Goal: Information Seeking & Learning: Find specific fact

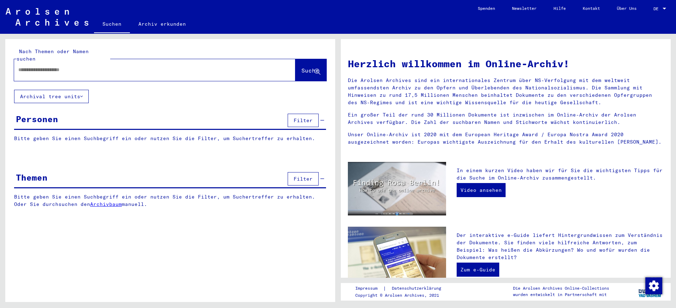
click at [117, 66] on input "text" at bounding box center [146, 69] width 256 height 7
type input "****"
click at [302, 67] on span "Suche" at bounding box center [311, 70] width 18 height 7
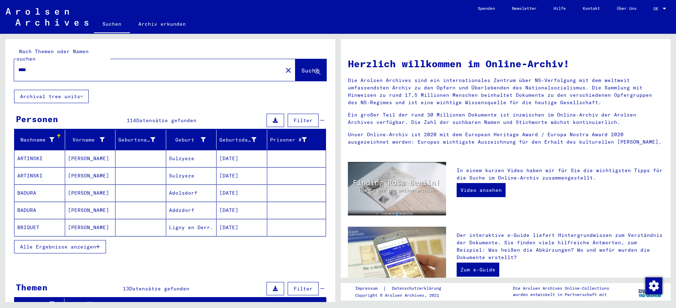
click at [52, 141] on icon at bounding box center [51, 139] width 5 height 5
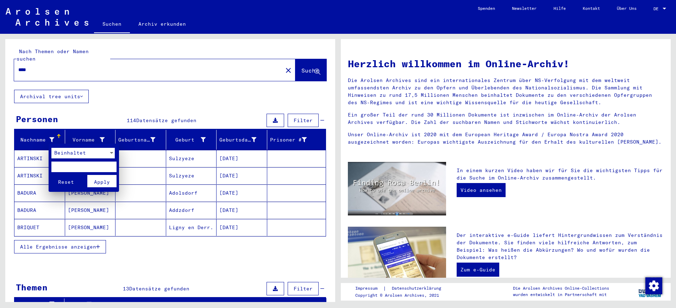
click at [72, 169] on input "text" at bounding box center [83, 167] width 65 height 11
type input "****"
click at [97, 182] on span "Apply" at bounding box center [102, 182] width 16 height 6
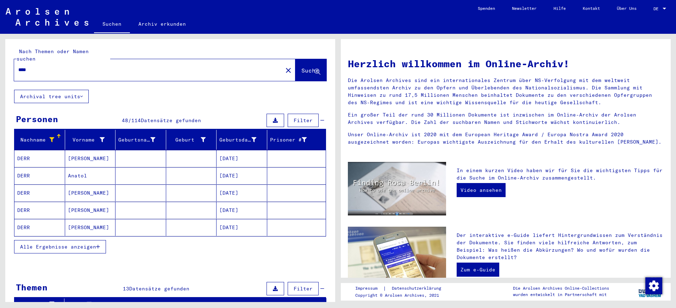
click at [100, 249] on icon "button" at bounding box center [98, 247] width 4 height 5
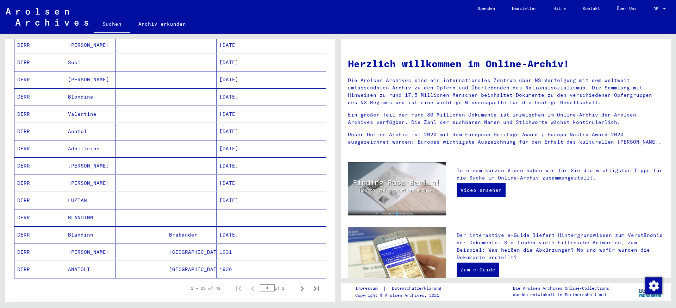
scroll to position [321, 0]
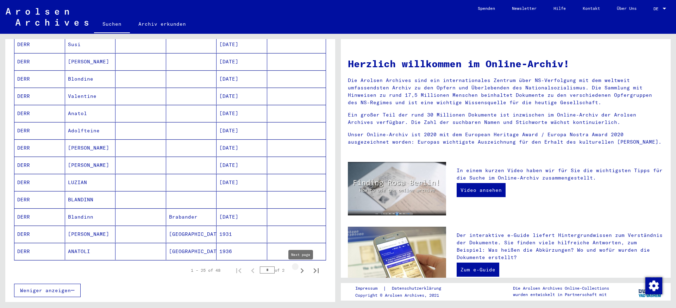
click at [300, 273] on icon "Next page" at bounding box center [302, 271] width 10 height 10
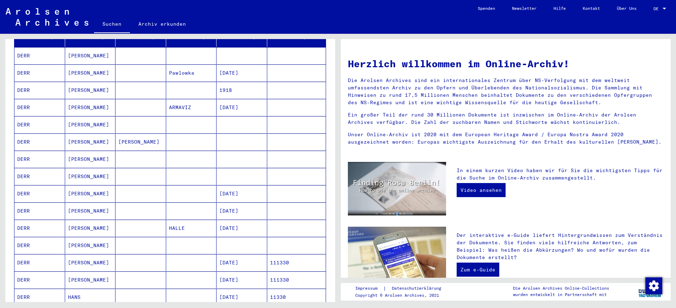
scroll to position [80, 0]
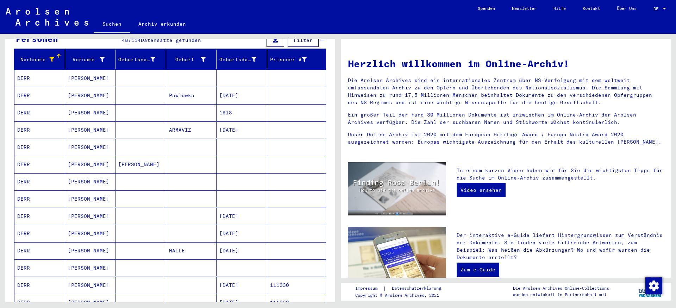
click at [23, 98] on mat-cell "DERR" at bounding box center [39, 95] width 51 height 17
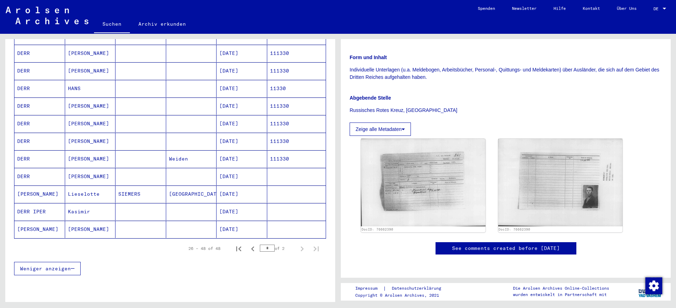
scroll to position [361, 0]
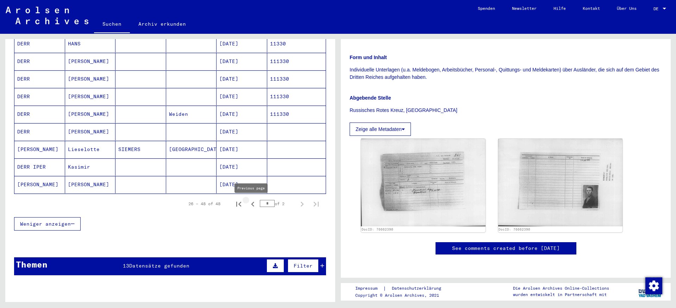
click at [254, 206] on icon "Previous page" at bounding box center [253, 204] width 10 height 10
type input "*"
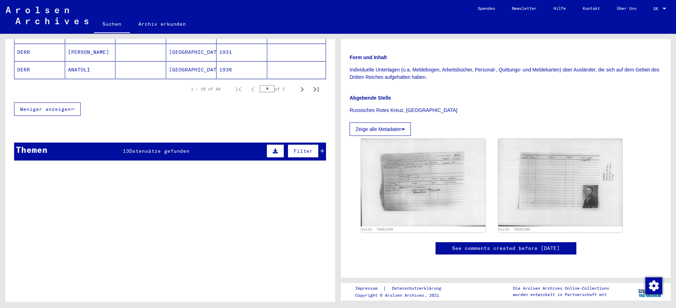
scroll to position [562, 0]
